Goal: Information Seeking & Learning: Learn about a topic

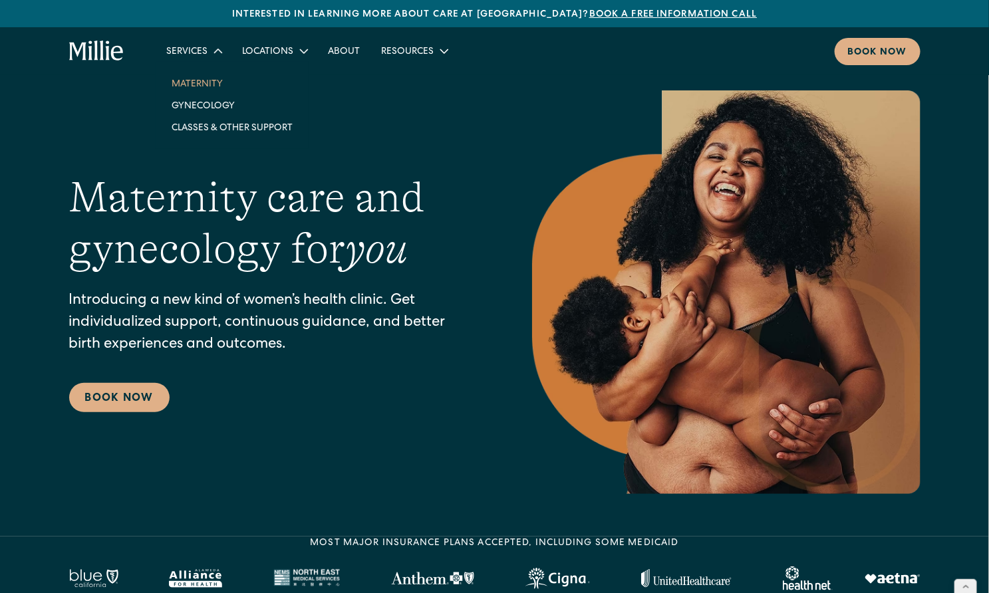
click at [195, 88] on link "Maternity" at bounding box center [232, 83] width 142 height 22
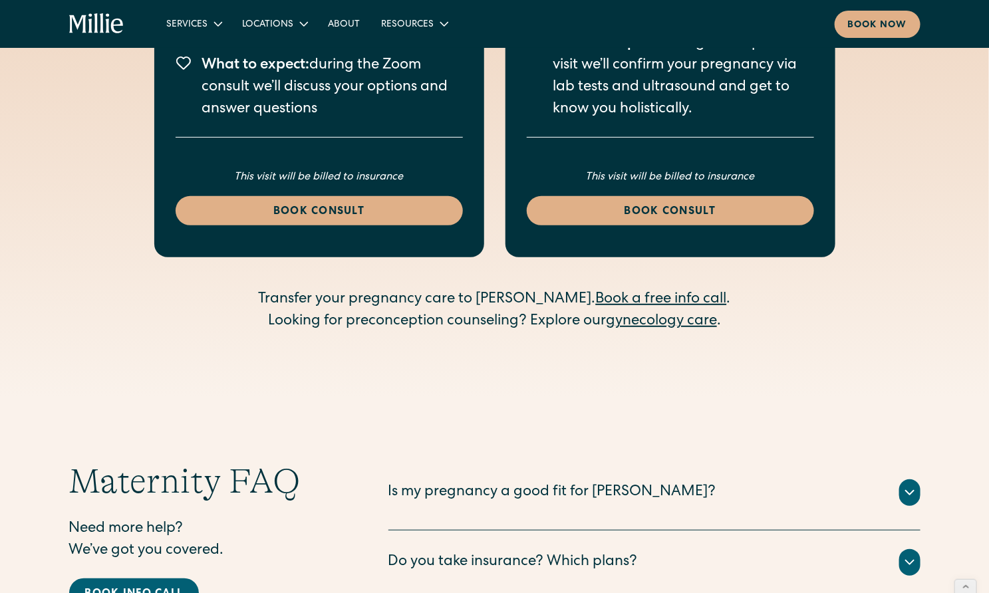
scroll to position [4310, 0]
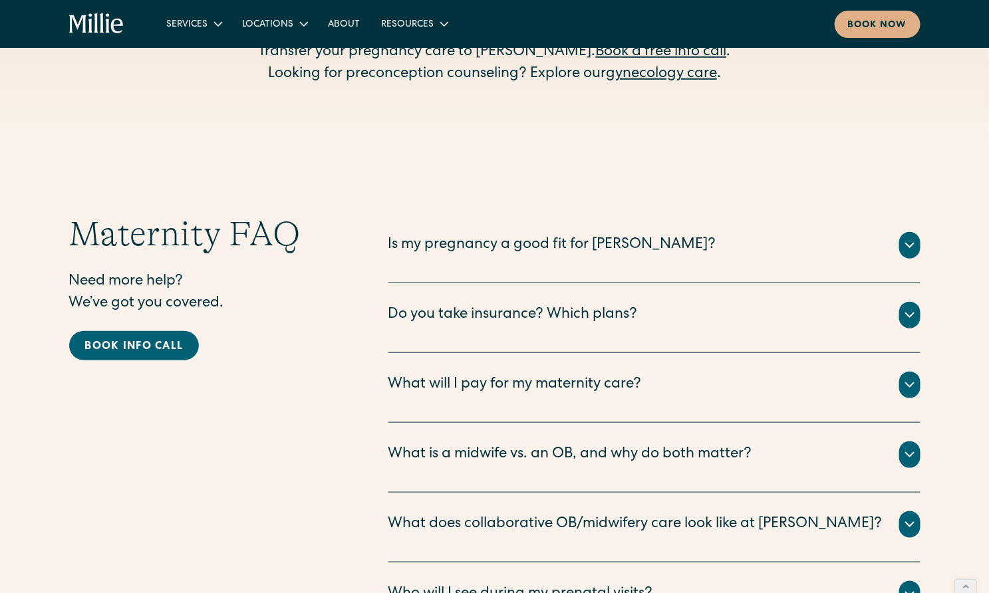
click at [557, 235] on div "Is my pregnancy a good fit for [PERSON_NAME]?" at bounding box center [552, 246] width 328 height 22
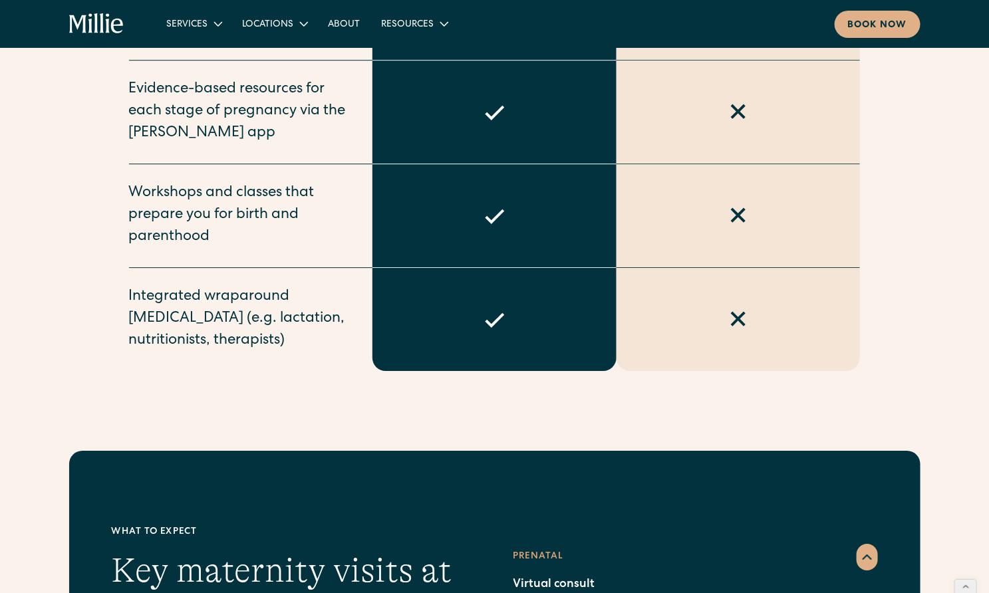
scroll to position [253, 0]
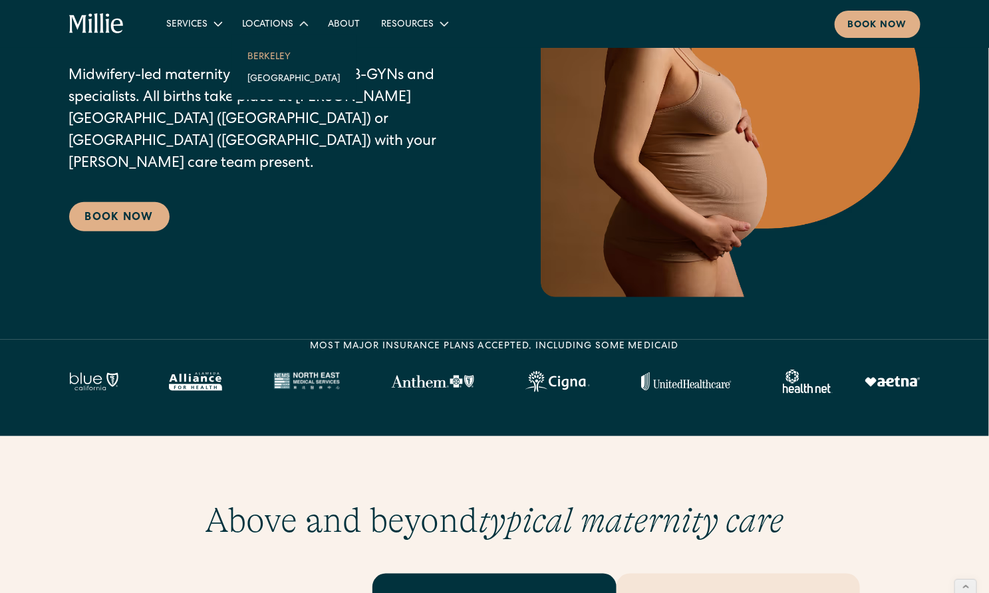
click at [265, 49] on link "Berkeley" at bounding box center [294, 56] width 114 height 22
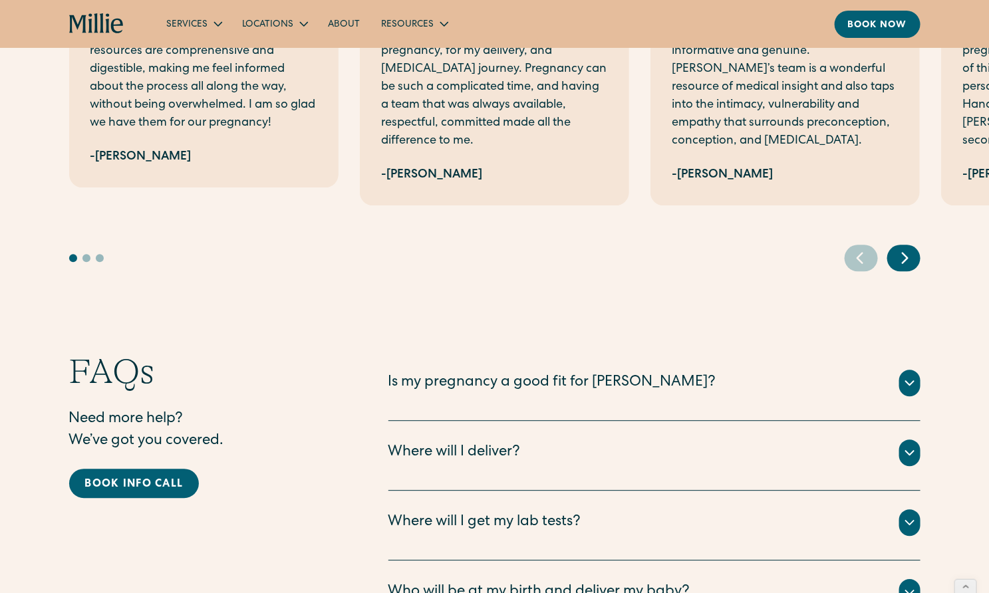
click at [619, 372] on div "Is my pregnancy a good fit for Millie?" at bounding box center [552, 383] width 328 height 22
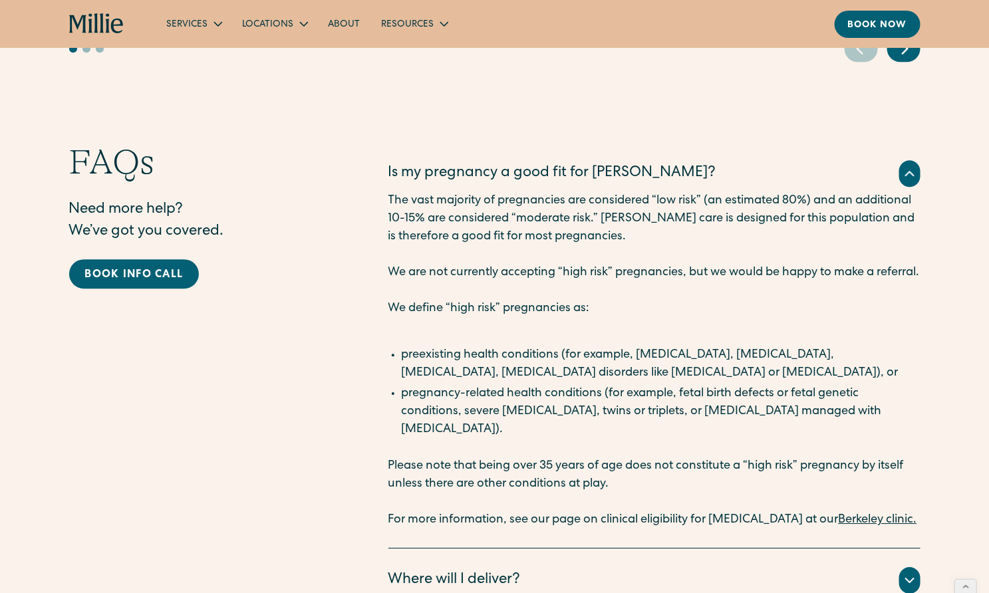
scroll to position [3356, 0]
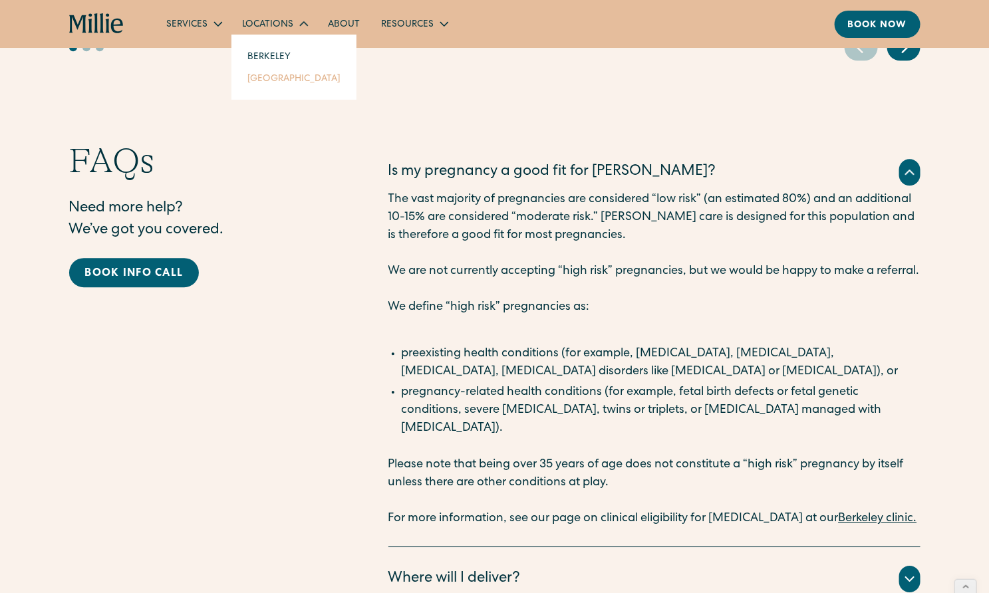
click at [286, 79] on link "[GEOGRAPHIC_DATA]" at bounding box center [294, 78] width 114 height 22
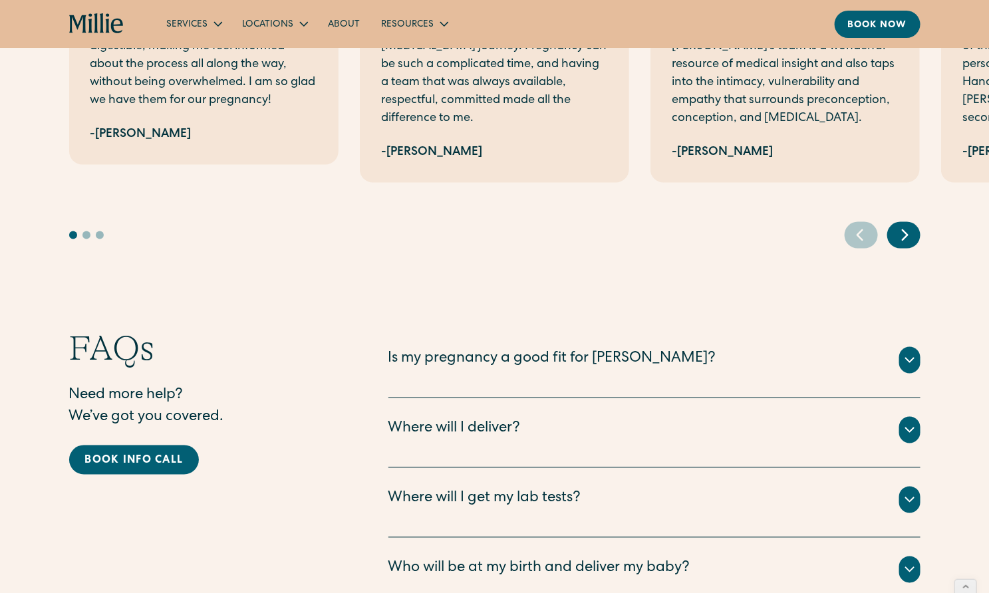
click at [598, 349] on div "Is my pregnancy a good fit for [PERSON_NAME]?" at bounding box center [552, 360] width 328 height 22
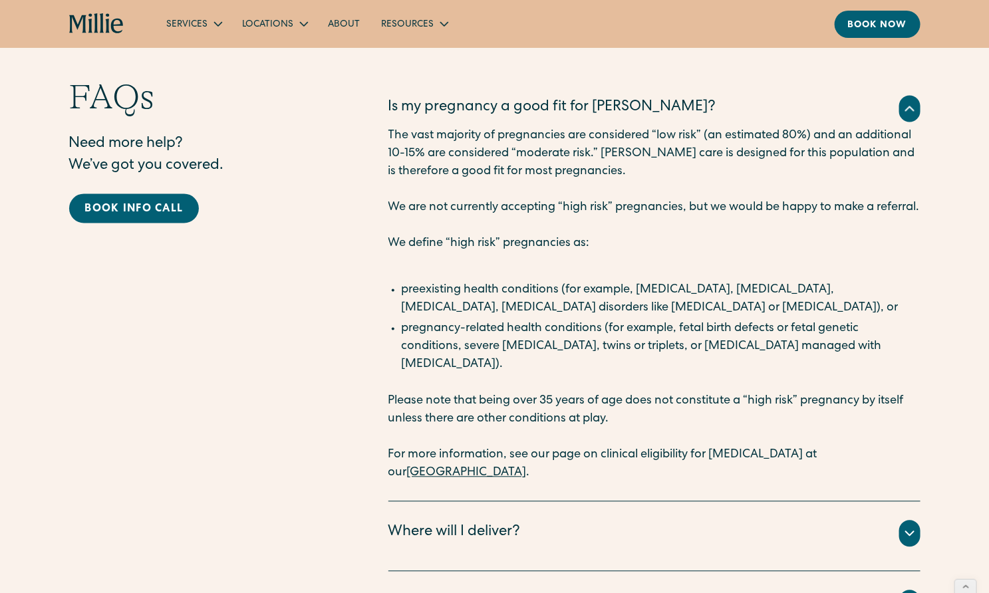
scroll to position [2874, 0]
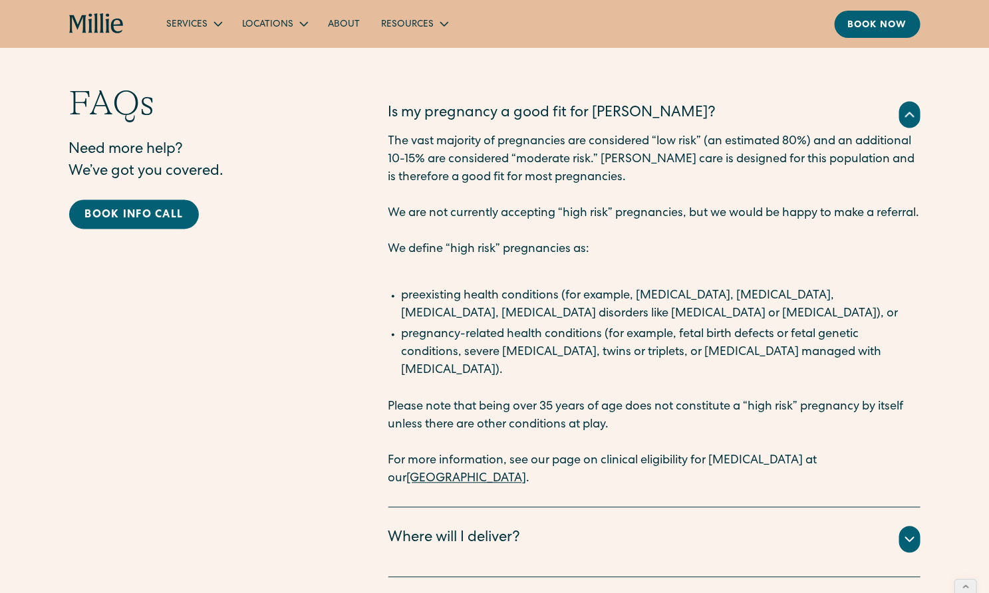
click at [527, 474] on link "[GEOGRAPHIC_DATA]" at bounding box center [467, 480] width 120 height 12
